Goal: Register for event/course

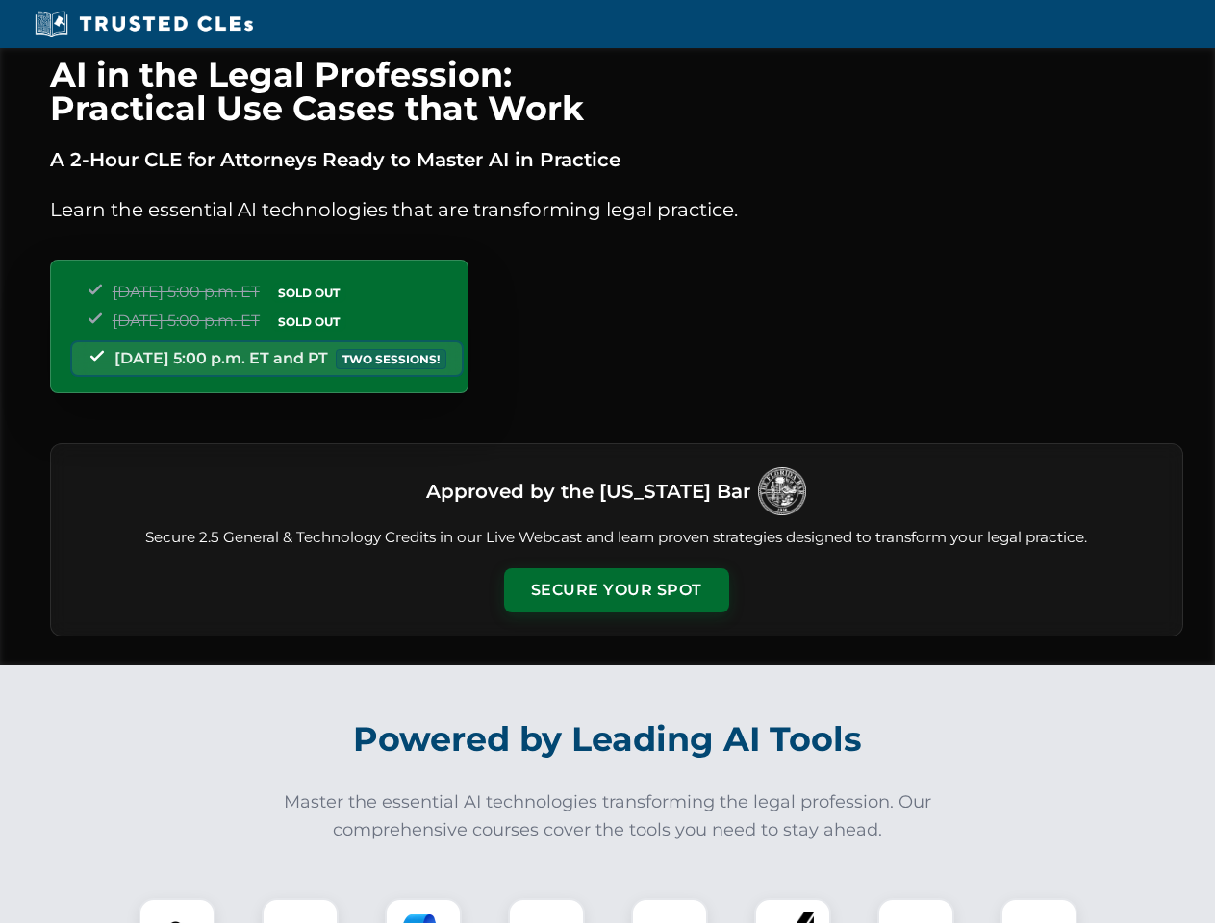
click at [616, 591] on button "Secure Your Spot" at bounding box center [616, 590] width 225 height 44
click at [177, 911] on img at bounding box center [177, 937] width 56 height 56
click at [300, 911] on div at bounding box center [300, 936] width 77 height 77
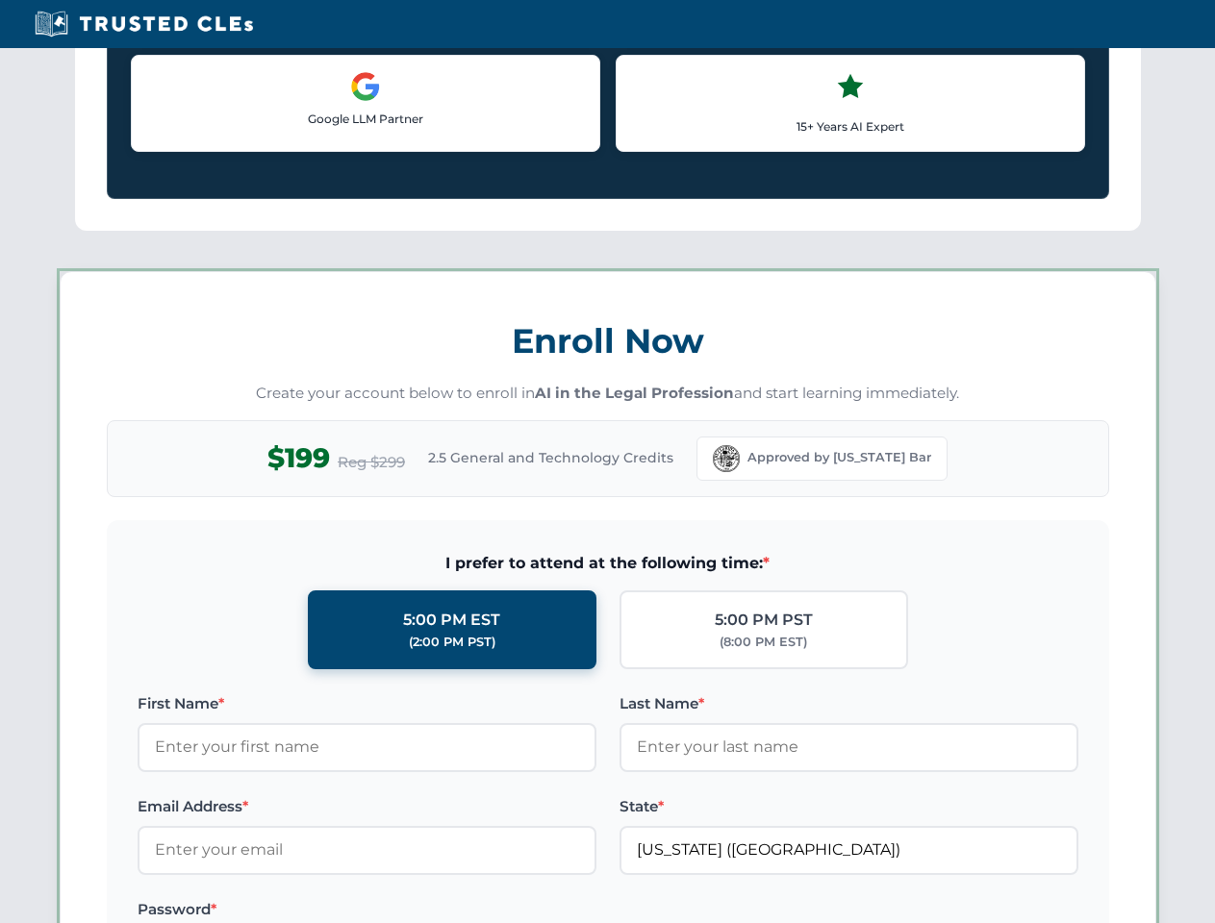
click at [546, 911] on label "Password *" at bounding box center [367, 909] width 459 height 23
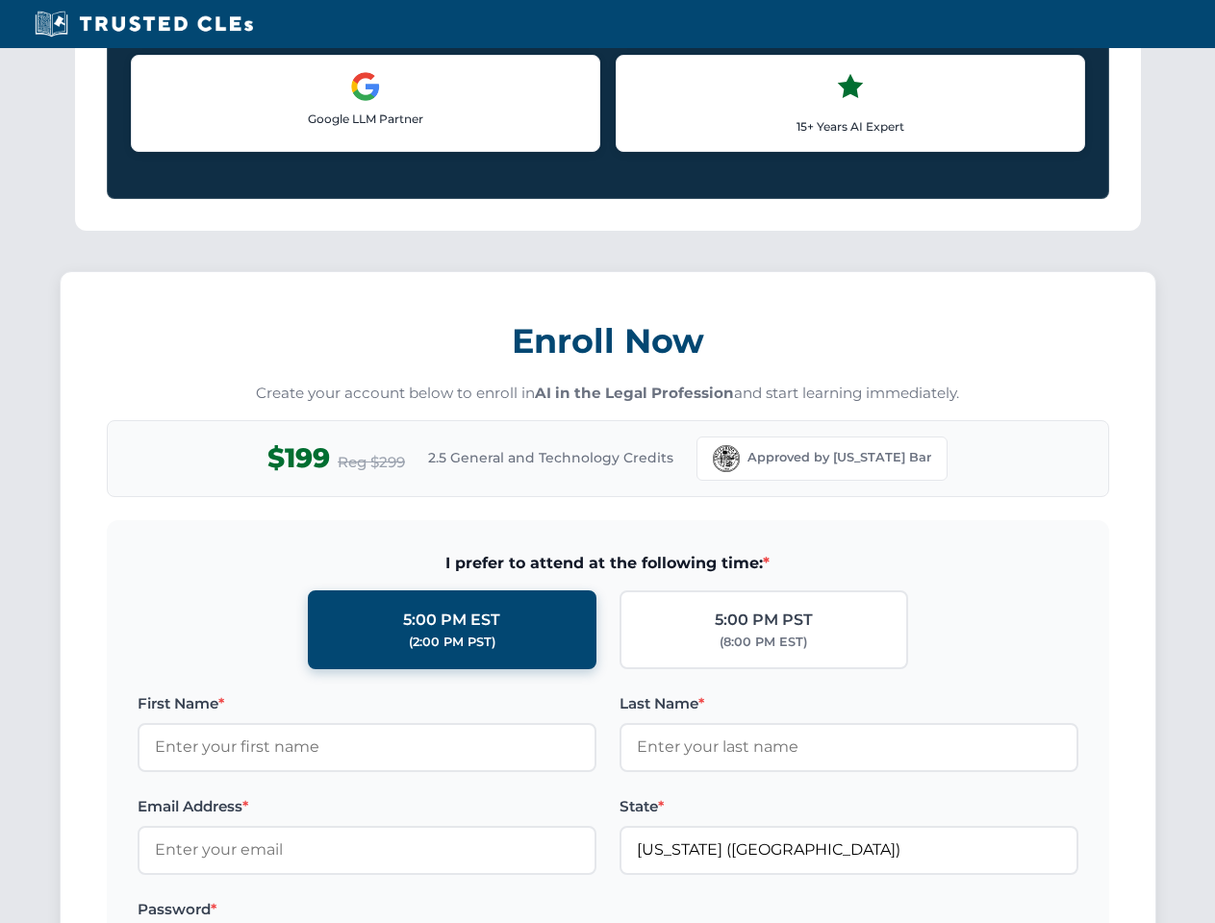
scroll to position [1888, 0]
